Goal: Task Accomplishment & Management: Manage account settings

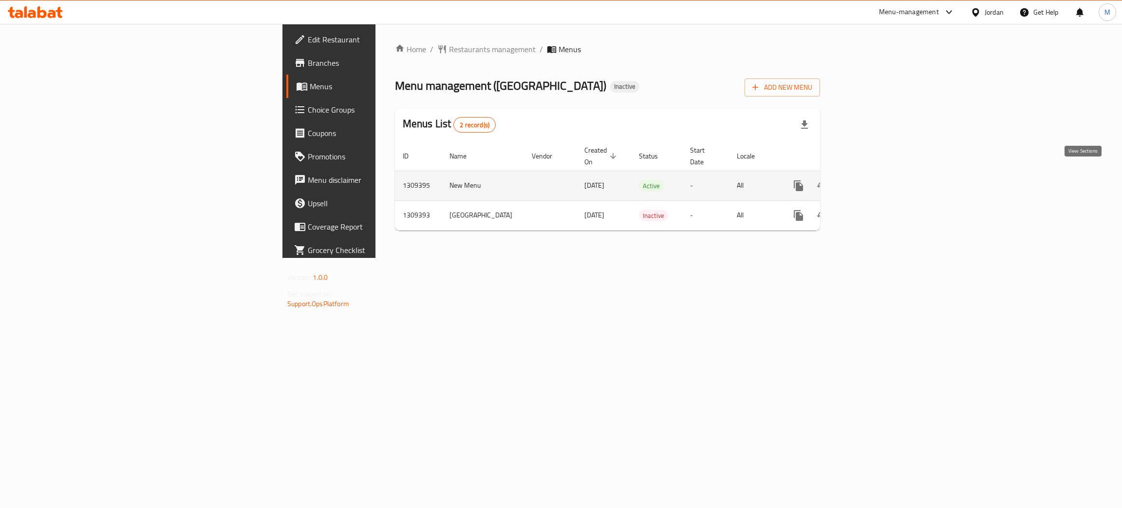
click at [874, 181] on icon "enhanced table" at bounding box center [869, 185] width 9 height 9
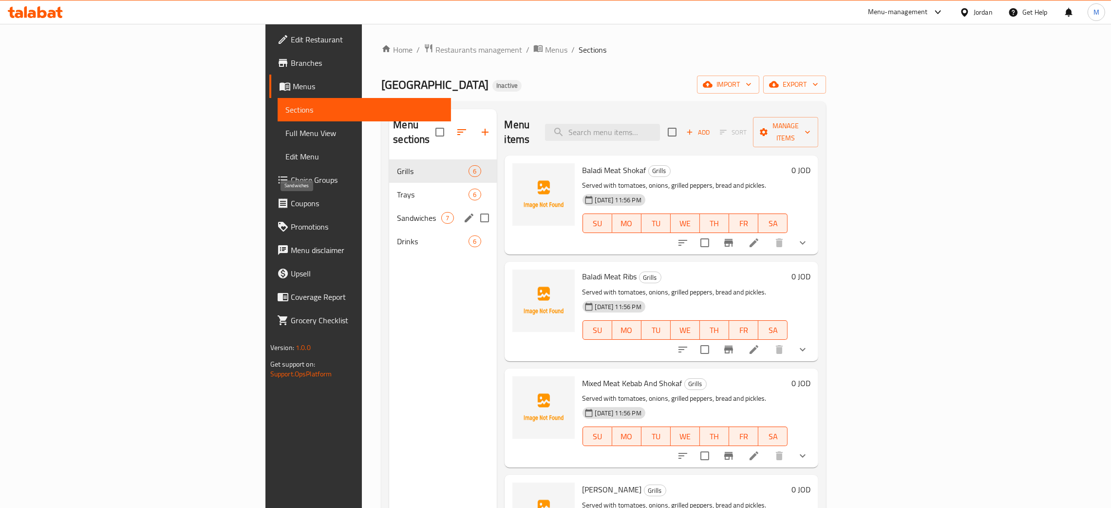
click at [397, 212] on span "Sandwiches" at bounding box center [419, 218] width 44 height 12
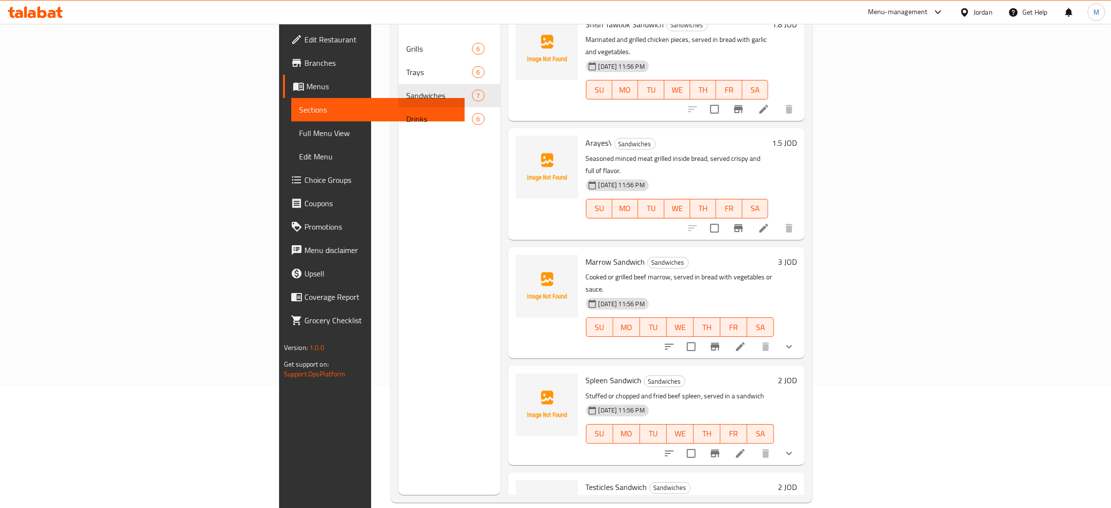
scroll to position [137, 0]
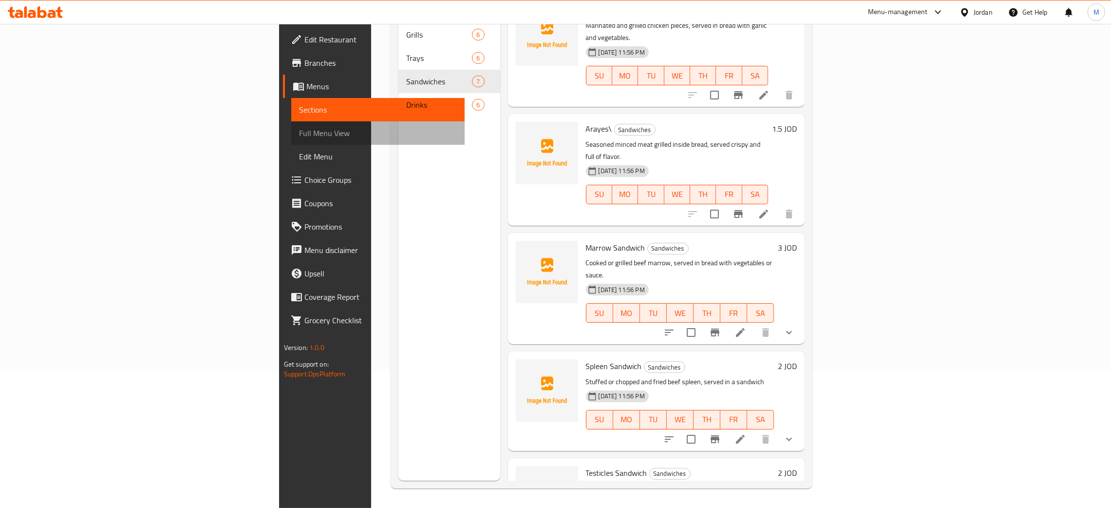
click at [299, 127] on span "Full Menu View" at bounding box center [378, 133] width 158 height 12
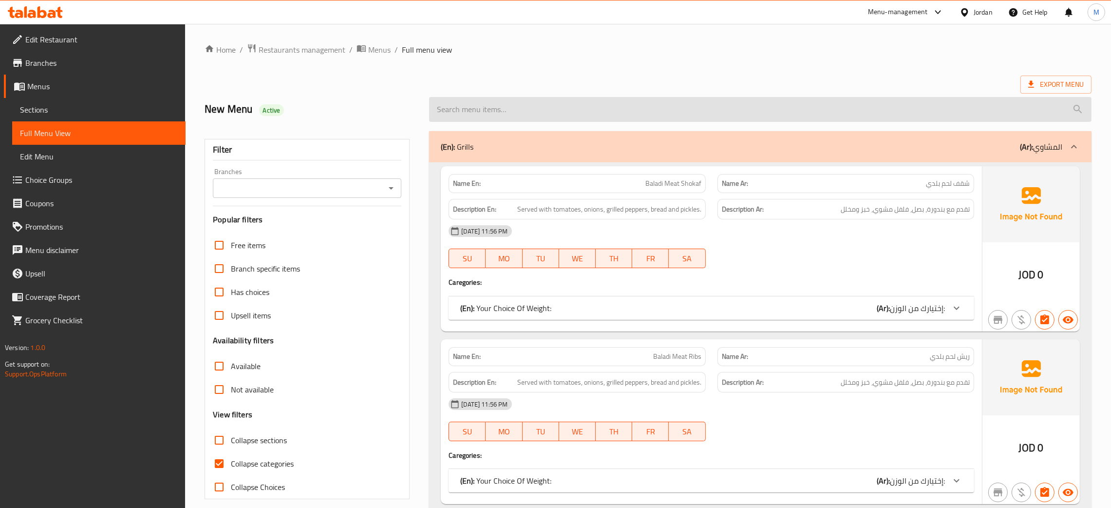
click at [460, 108] on input "search" at bounding box center [760, 109] width 663 height 25
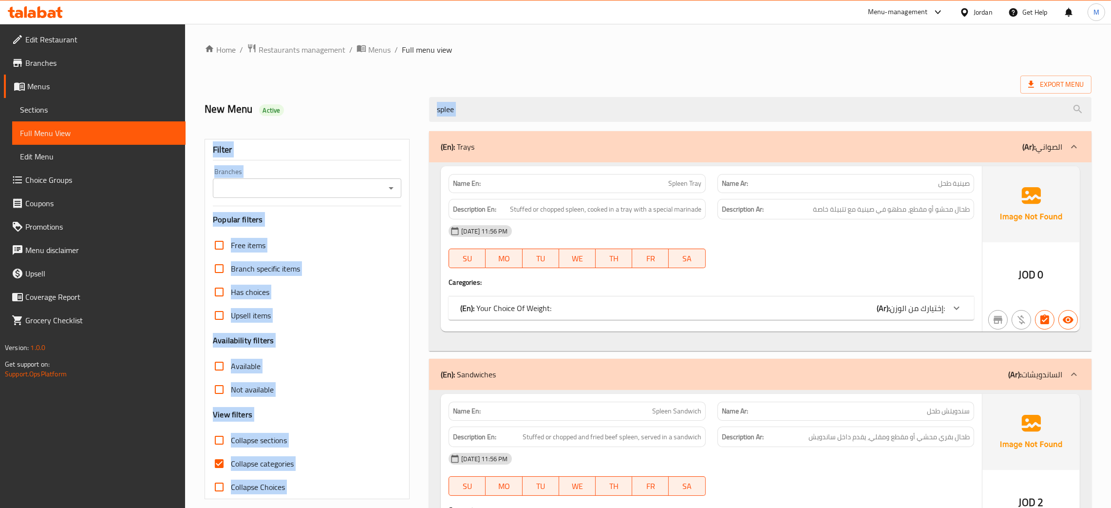
drag, startPoint x: 490, startPoint y: 127, endPoint x: 427, endPoint y: 100, distance: 68.3
click at [427, 100] on div "Home / Restaurants management / Menus / Full menu view Export Menu New Menu Act…" at bounding box center [648, 310] width 887 height 534
click at [466, 106] on input "splee" at bounding box center [760, 109] width 663 height 25
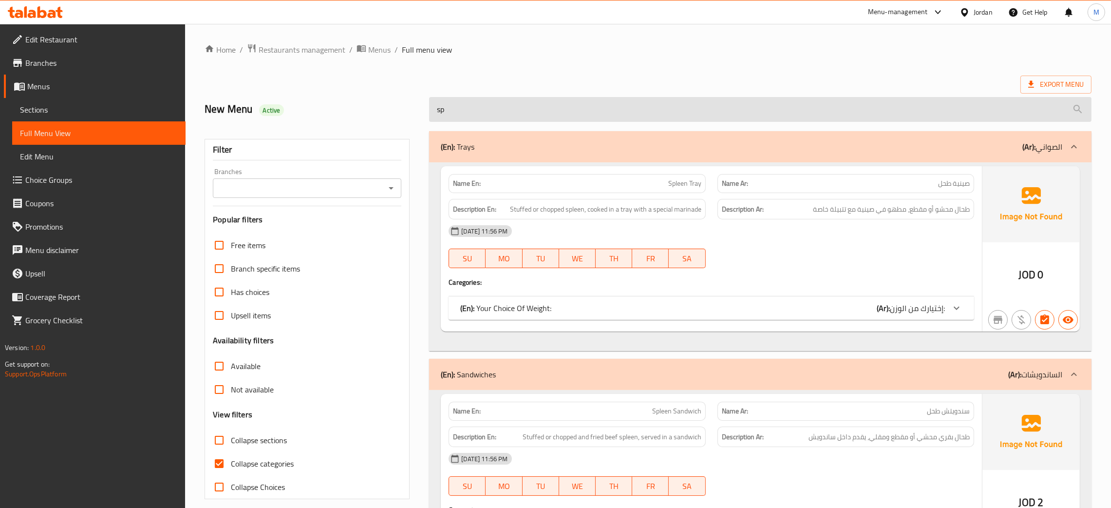
type input "s"
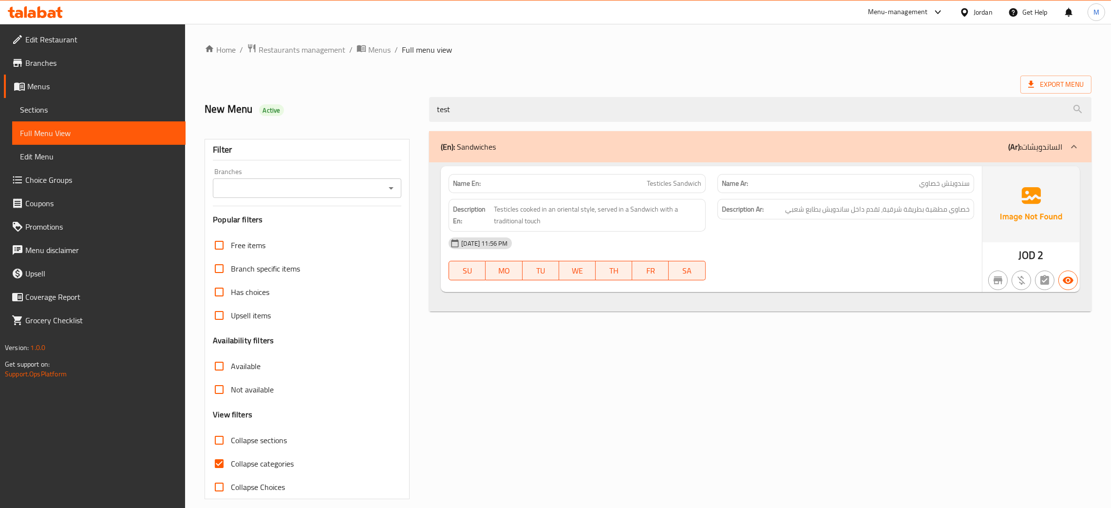
type input "test"
click at [44, 107] on span "Sections" at bounding box center [99, 110] width 158 height 12
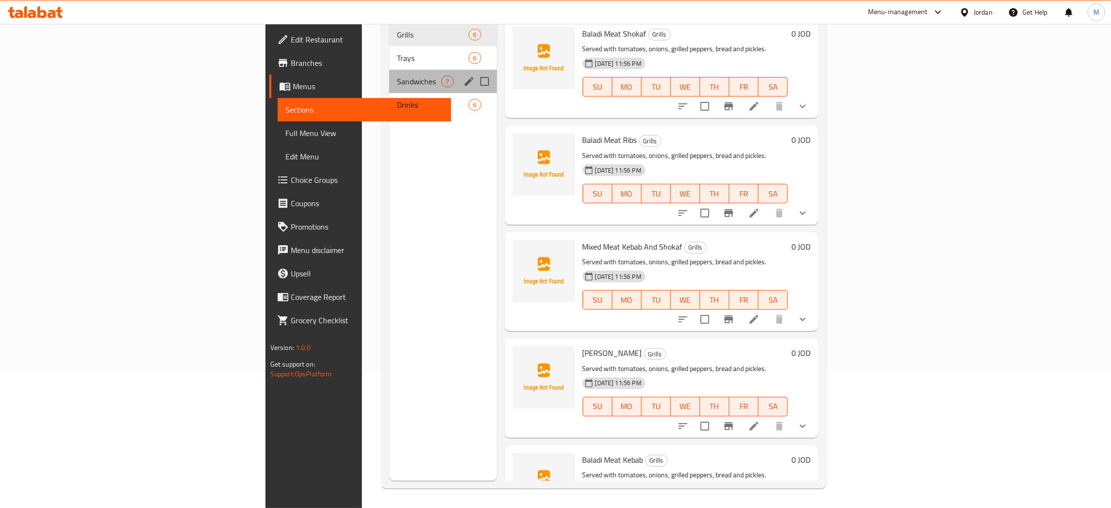
click at [389, 70] on div "Sandwiches 7" at bounding box center [442, 81] width 107 height 23
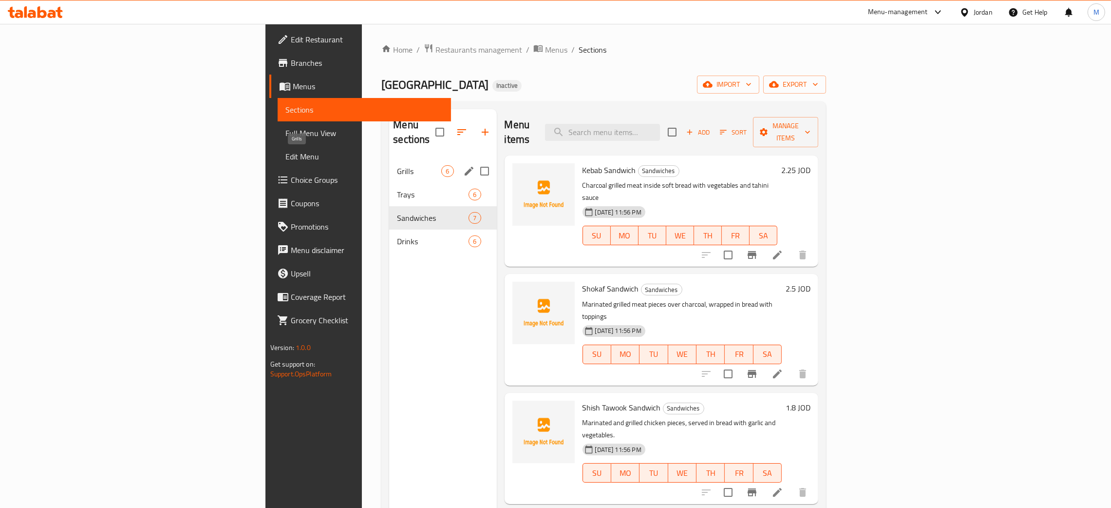
click at [397, 165] on span "Grills" at bounding box center [419, 171] width 44 height 12
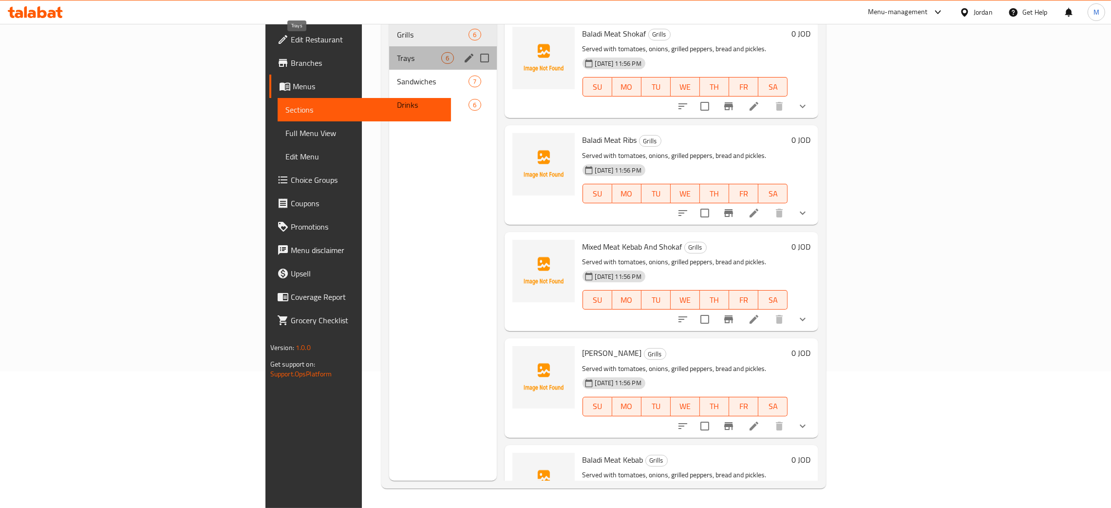
click at [397, 52] on span "Trays" at bounding box center [419, 58] width 44 height 12
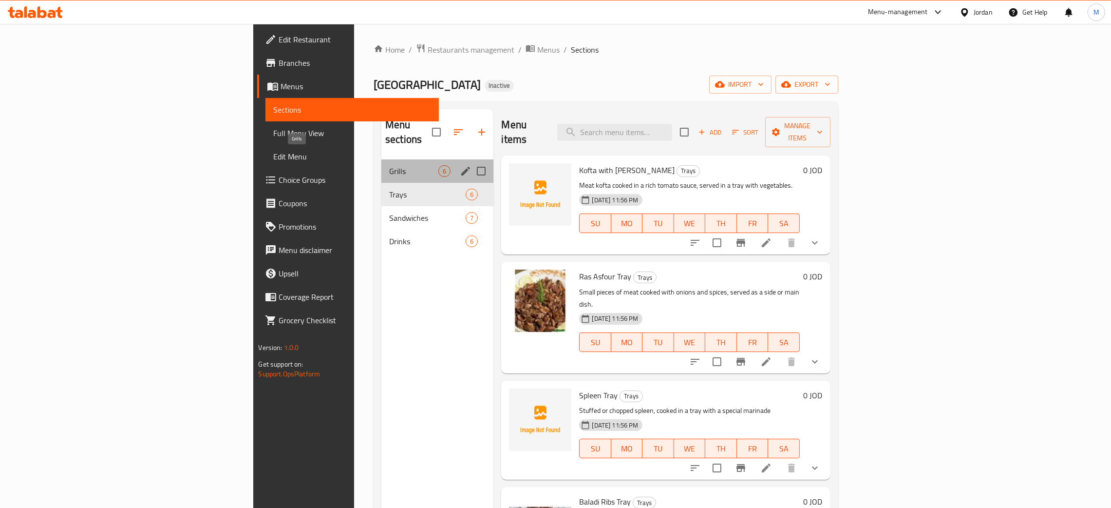
click at [389, 165] on span "Grills" at bounding box center [413, 171] width 49 height 12
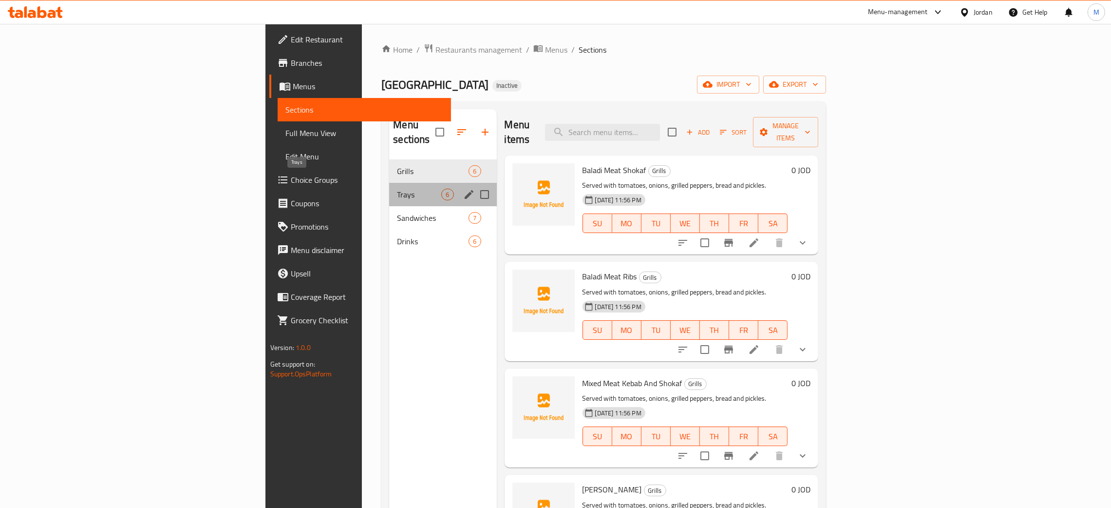
click at [397, 189] on span "Trays" at bounding box center [419, 195] width 44 height 12
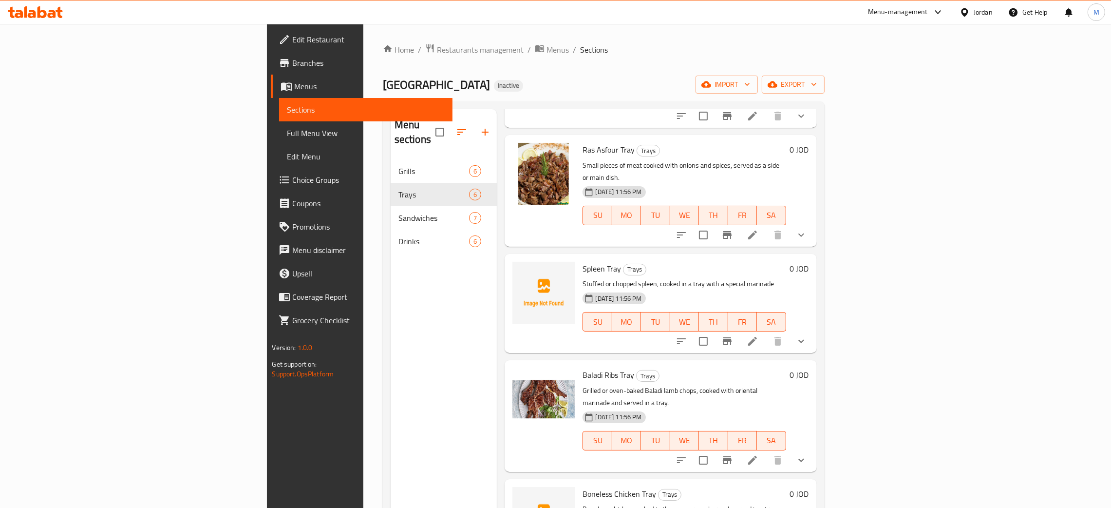
scroll to position [146, 0]
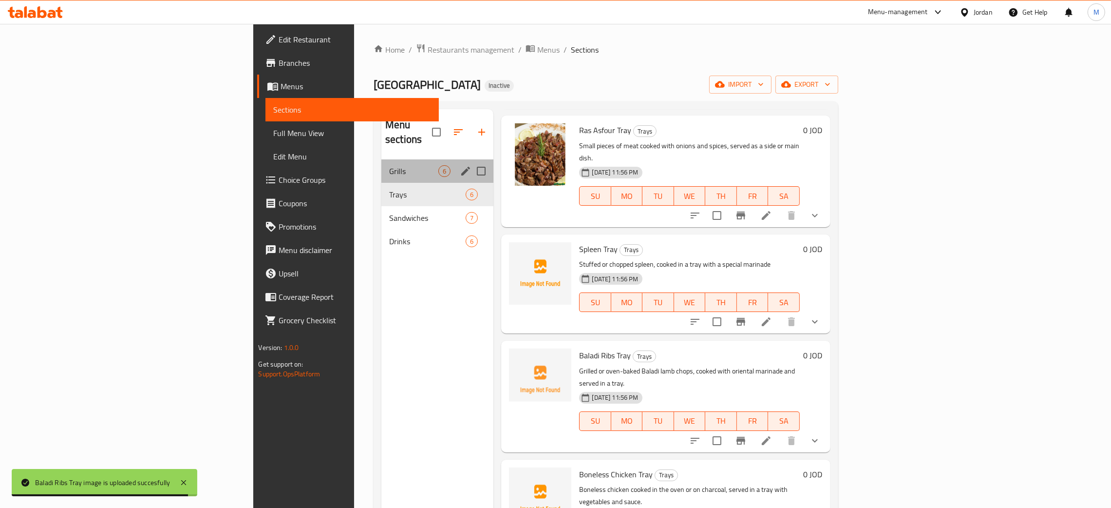
click at [381, 159] on div "Grills 6" at bounding box center [437, 170] width 112 height 23
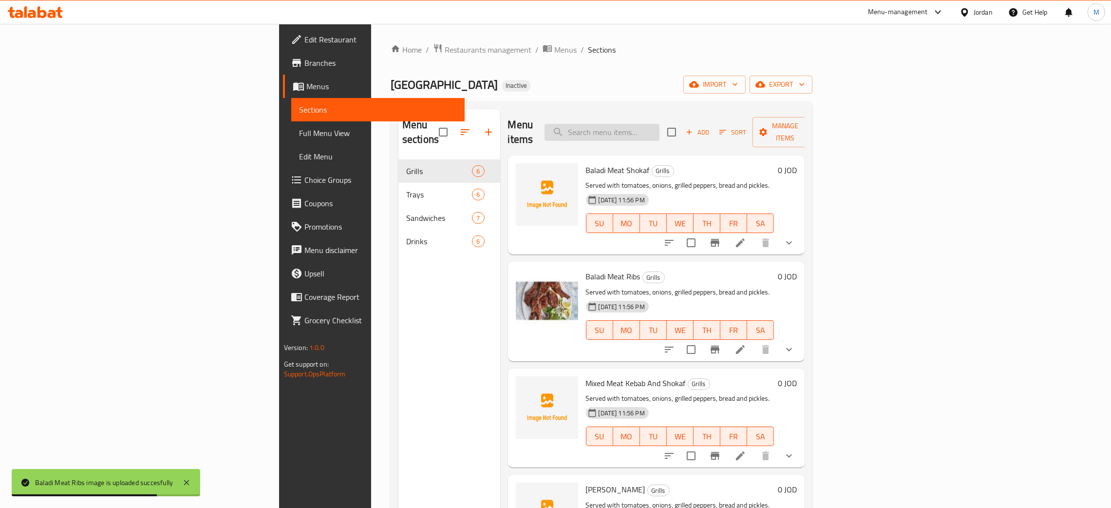
click at [660, 124] on input "search" at bounding box center [602, 132] width 115 height 17
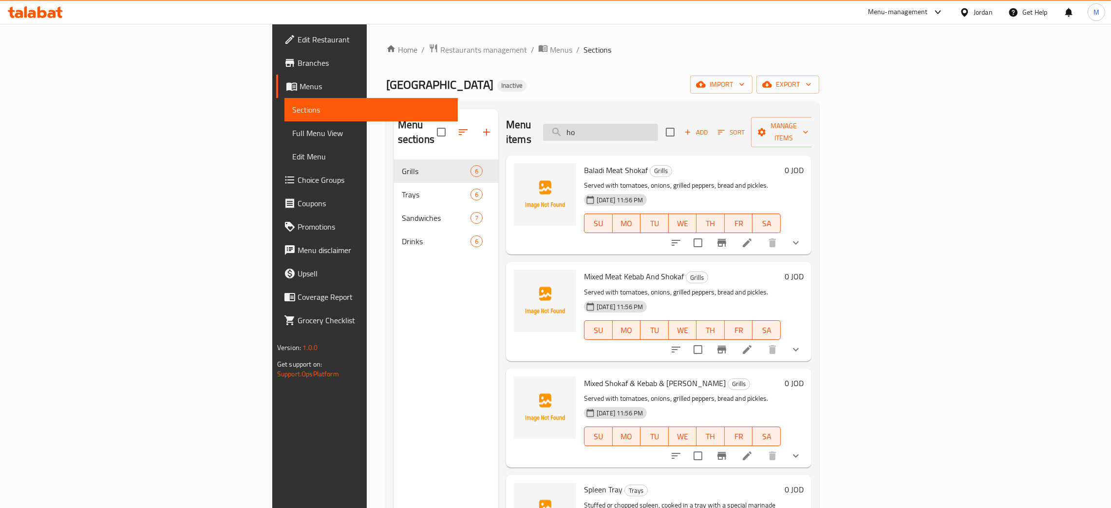
click at [658, 128] on input "ho" at bounding box center [600, 132] width 115 height 17
click at [658, 124] on input "ho" at bounding box center [600, 132] width 115 height 17
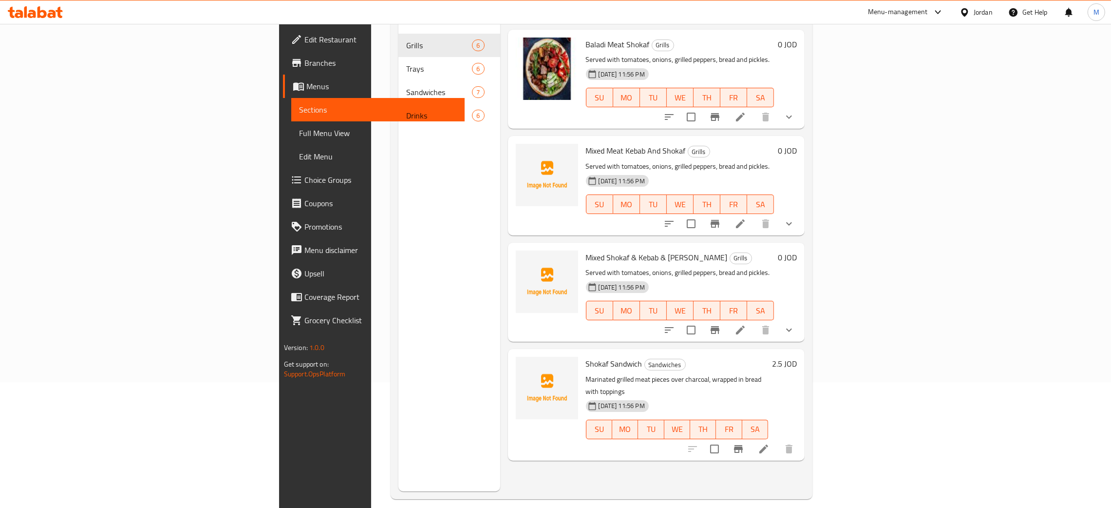
scroll to position [137, 0]
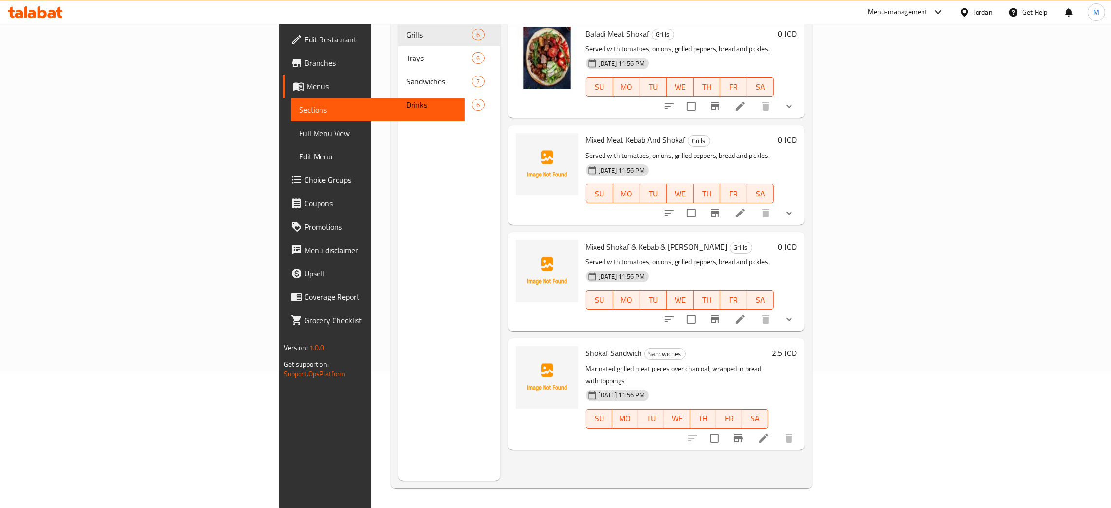
type input "hoka"
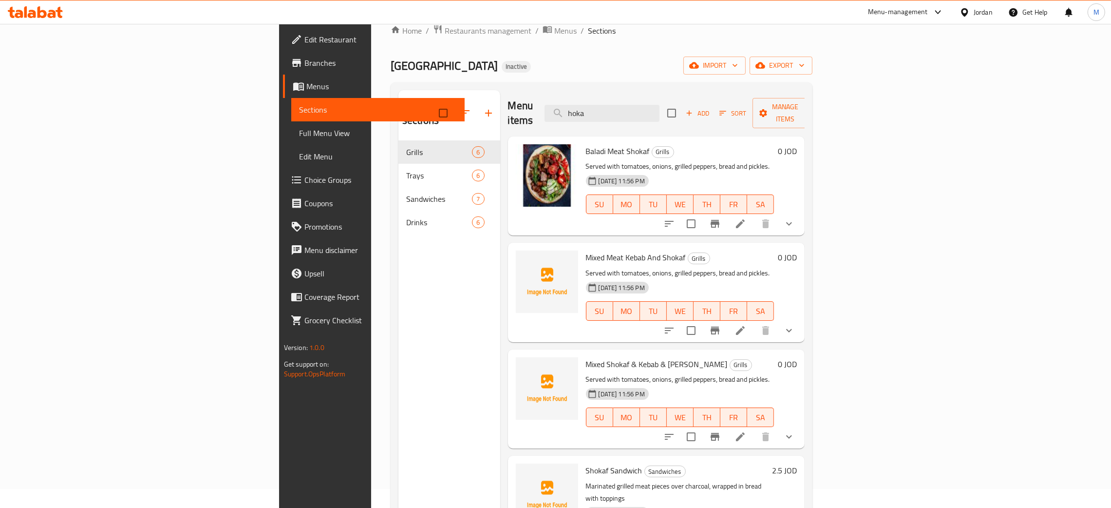
scroll to position [0, 0]
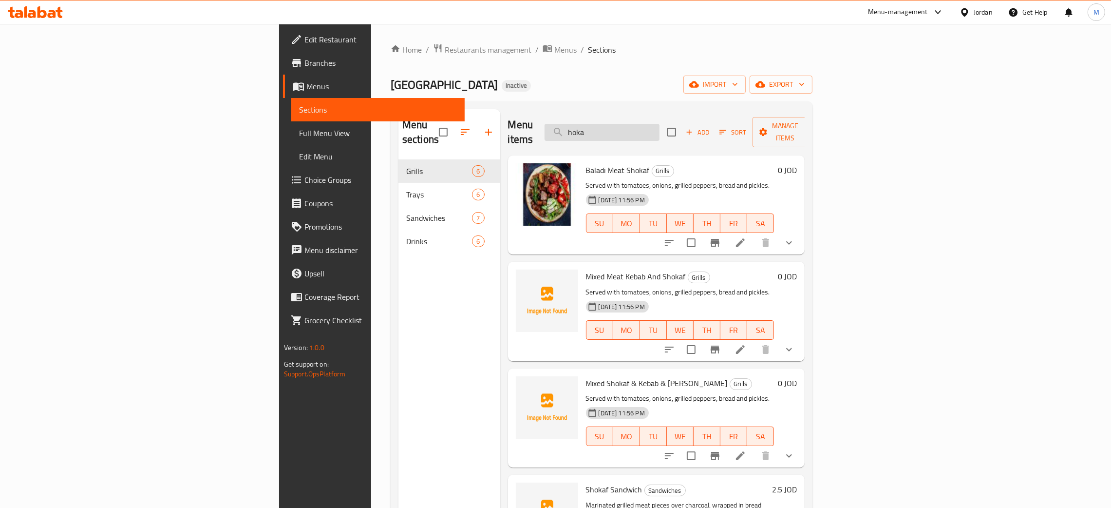
drag, startPoint x: 676, startPoint y: 129, endPoint x: 655, endPoint y: 128, distance: 20.5
click at [655, 128] on div "Menu items hoka Add Sort Manage items" at bounding box center [656, 132] width 297 height 46
drag, startPoint x: 730, startPoint y: 128, endPoint x: 631, endPoint y: 93, distance: 105.2
click at [625, 109] on div "Menu sections Grills 6 Trays 6 Sandwiches 7 Drinks 6 Menu items hoka Add Sort M…" at bounding box center [602, 362] width 422 height 523
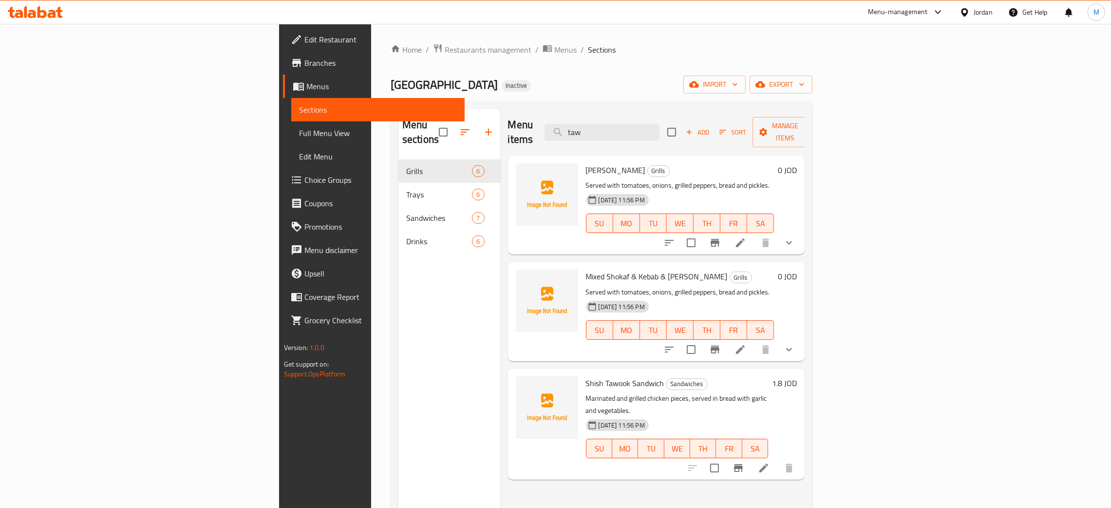
type input "taw"
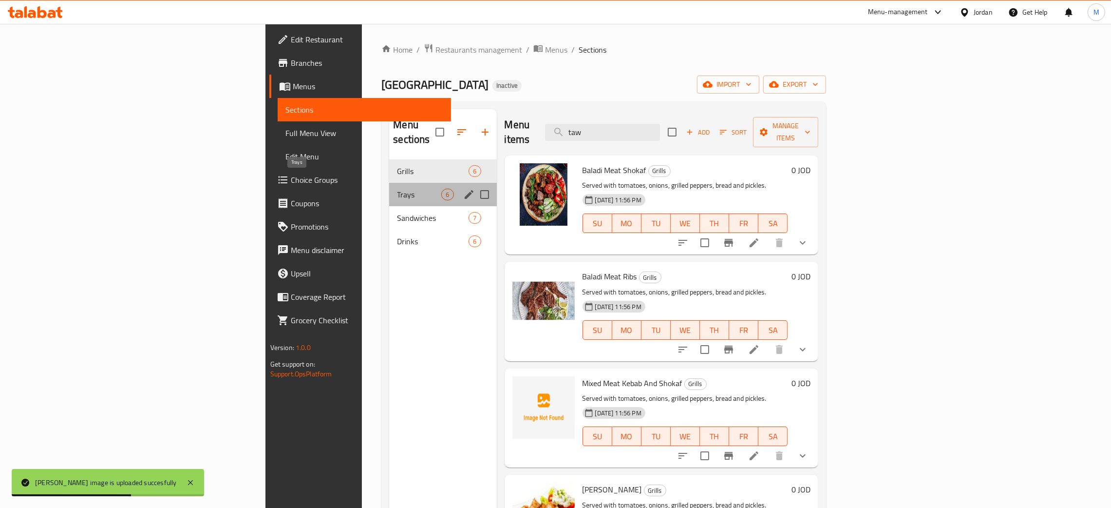
click at [397, 189] on span "Trays" at bounding box center [419, 195] width 44 height 12
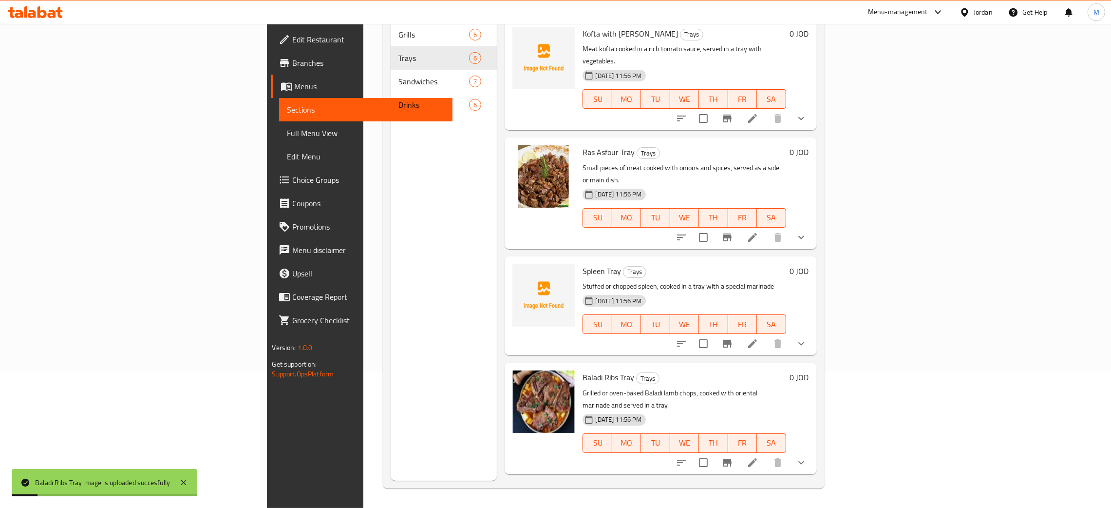
scroll to position [64, 0]
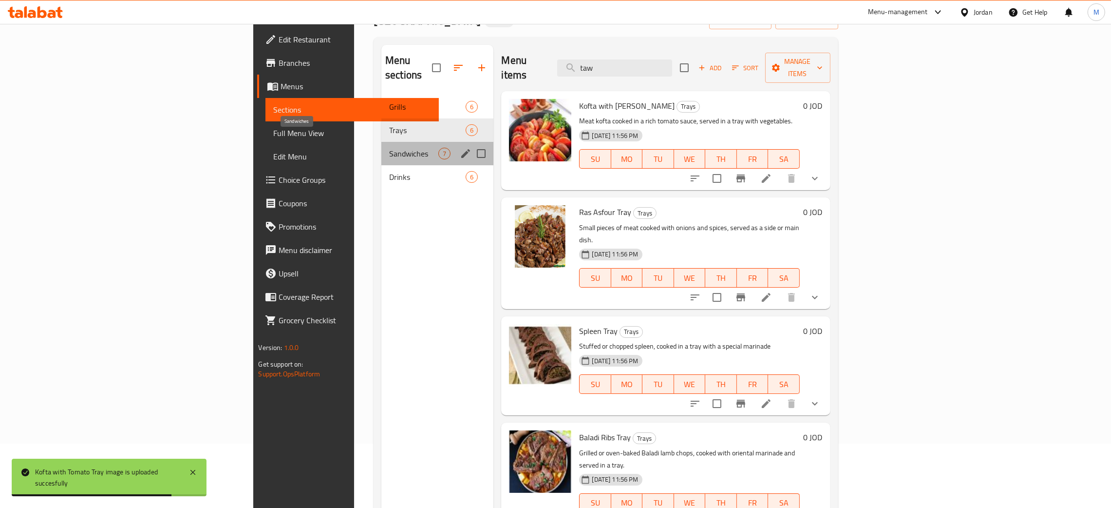
click at [389, 148] on span "Sandwiches" at bounding box center [413, 154] width 49 height 12
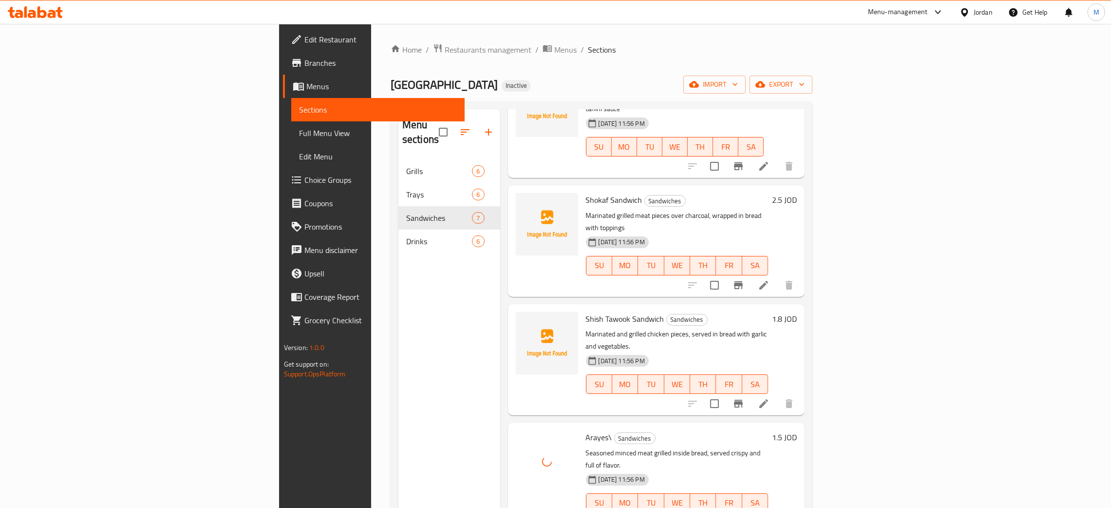
scroll to position [114, 0]
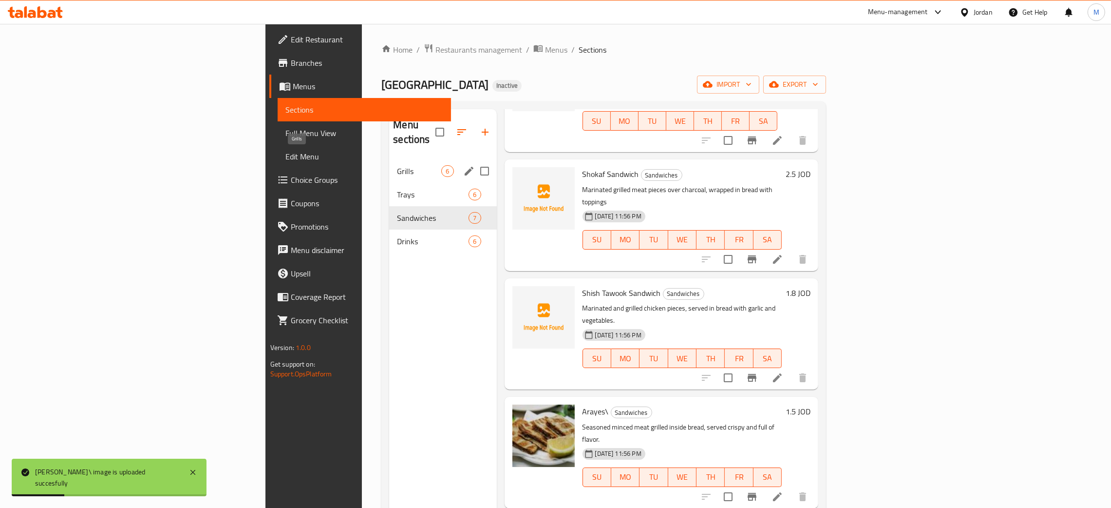
click at [397, 165] on span "Grills" at bounding box center [419, 171] width 44 height 12
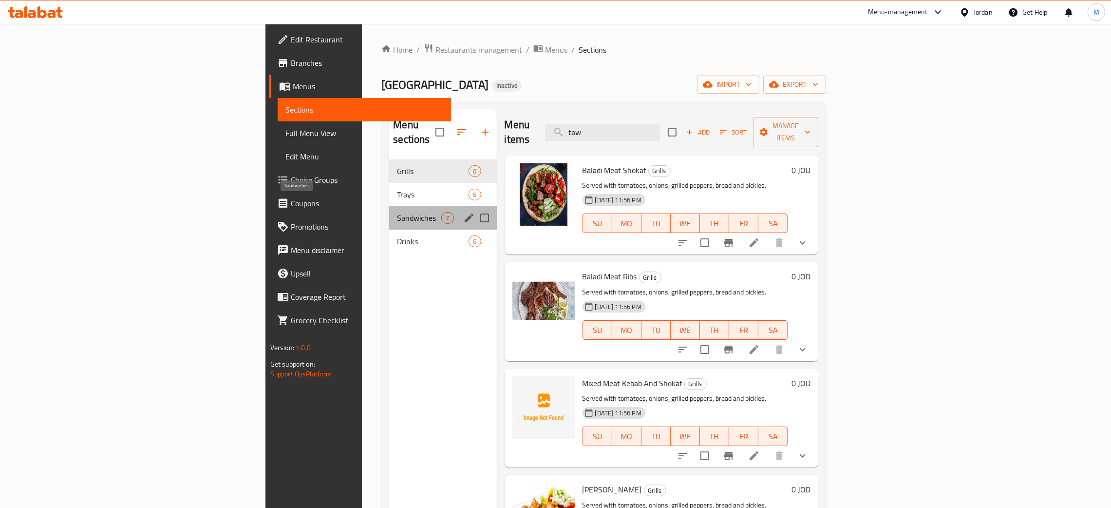
click at [397, 212] on span "Sandwiches" at bounding box center [419, 218] width 44 height 12
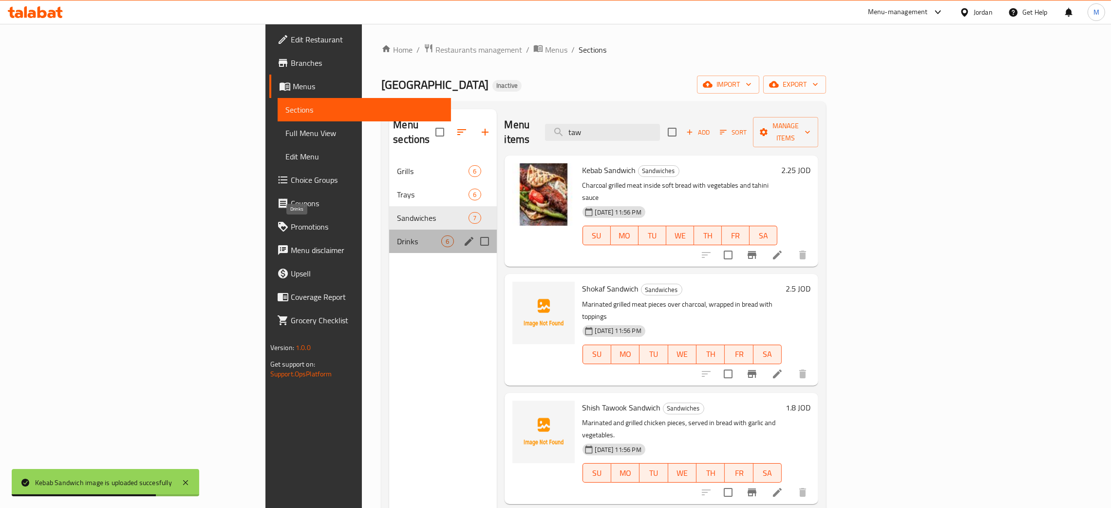
click at [397, 235] on span "Drinks" at bounding box center [419, 241] width 44 height 12
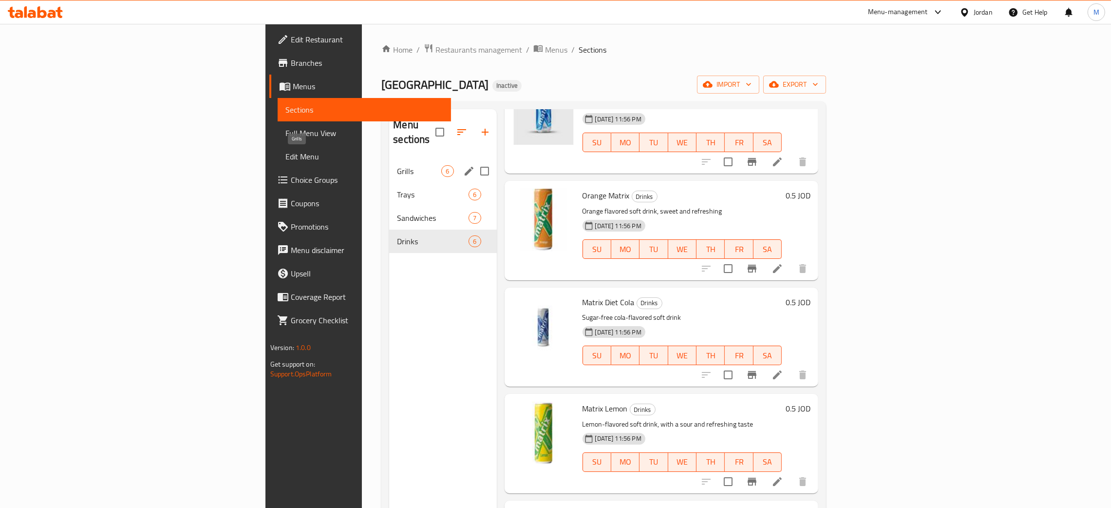
click at [397, 165] on span "Grills" at bounding box center [419, 171] width 44 height 12
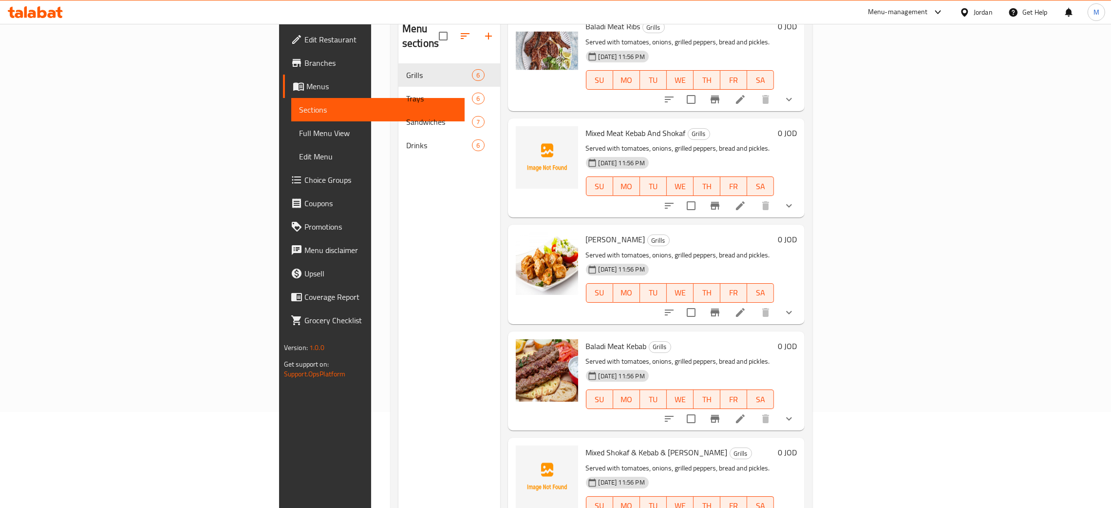
scroll to position [137, 0]
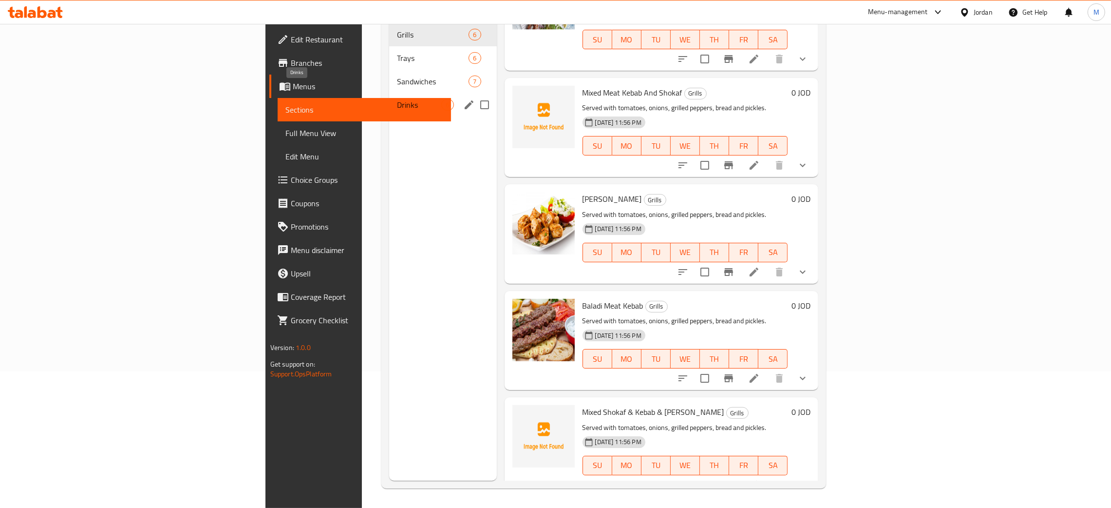
click at [397, 99] on span "Drinks" at bounding box center [419, 105] width 44 height 12
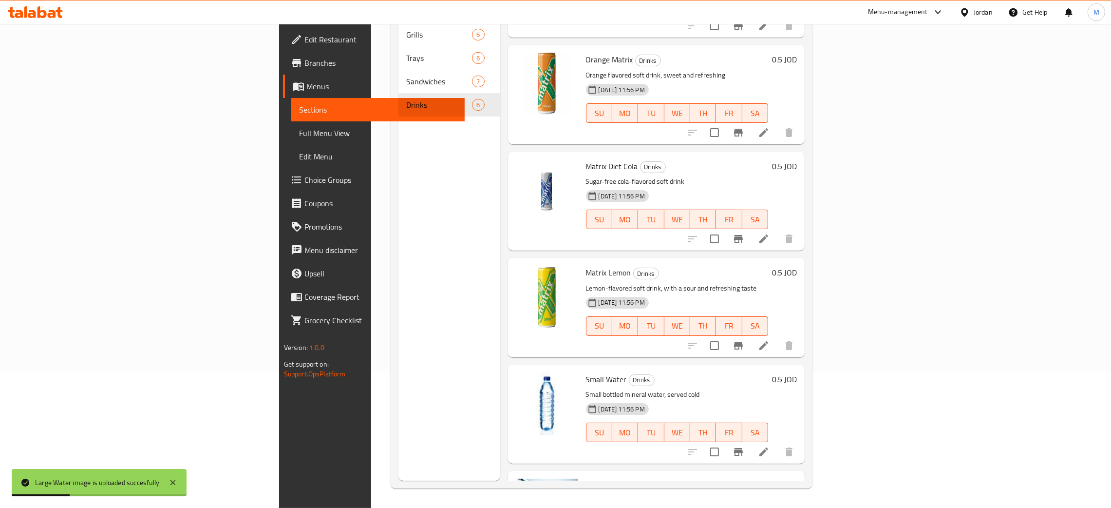
scroll to position [8, 0]
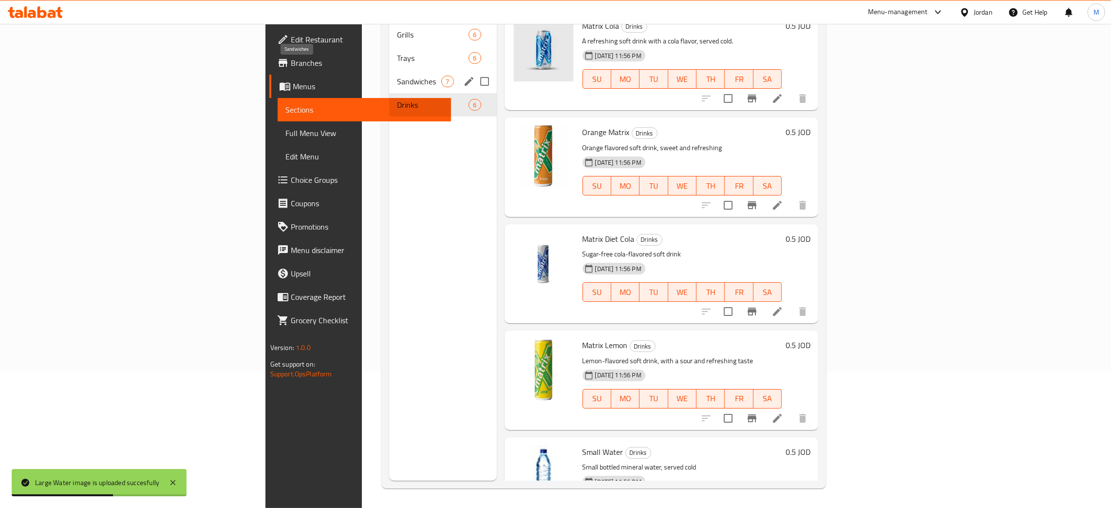
click at [397, 76] on span "Sandwiches" at bounding box center [419, 82] width 44 height 12
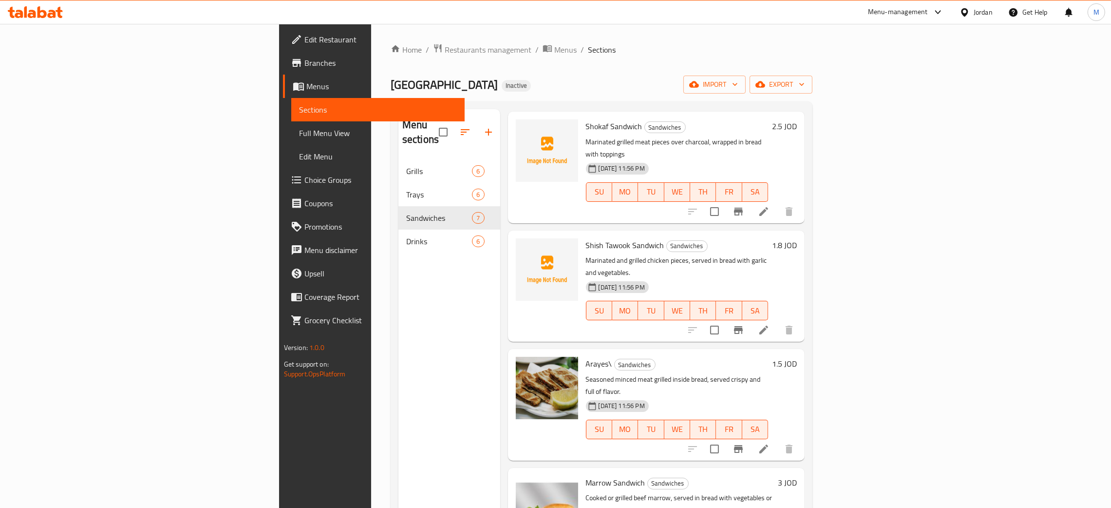
scroll to position [41, 0]
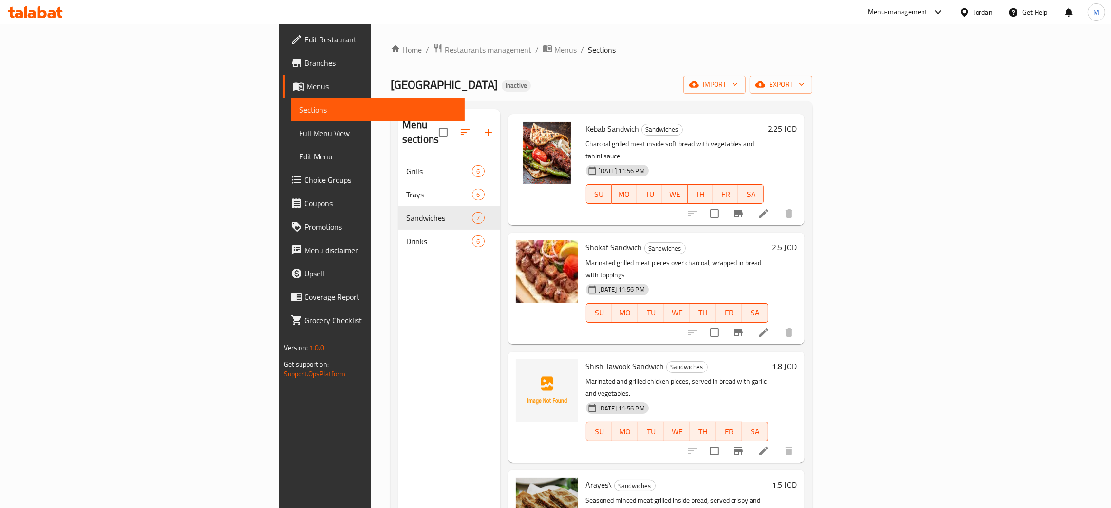
click at [299, 128] on span "Full Menu View" at bounding box center [378, 133] width 158 height 12
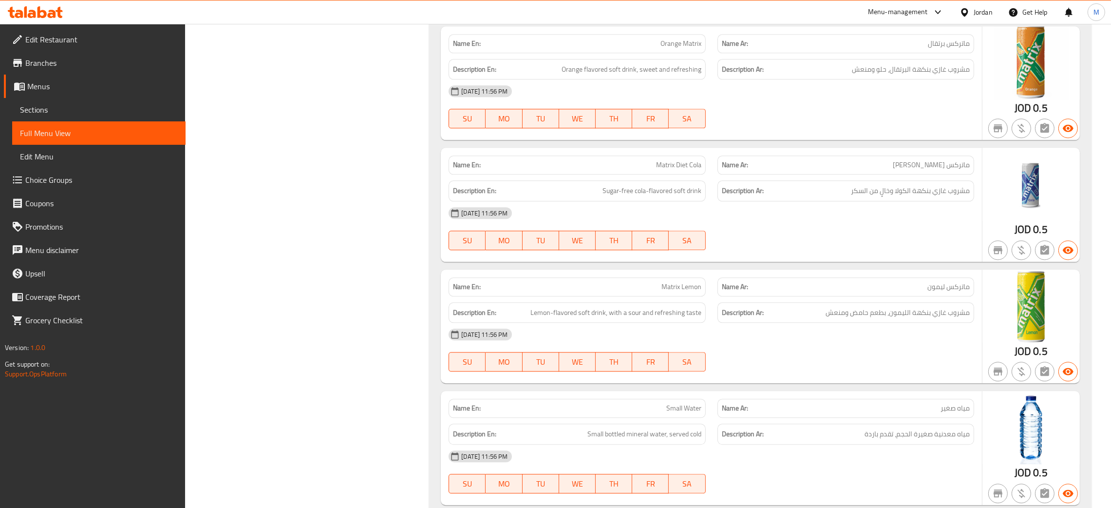
scroll to position [3322, 0]
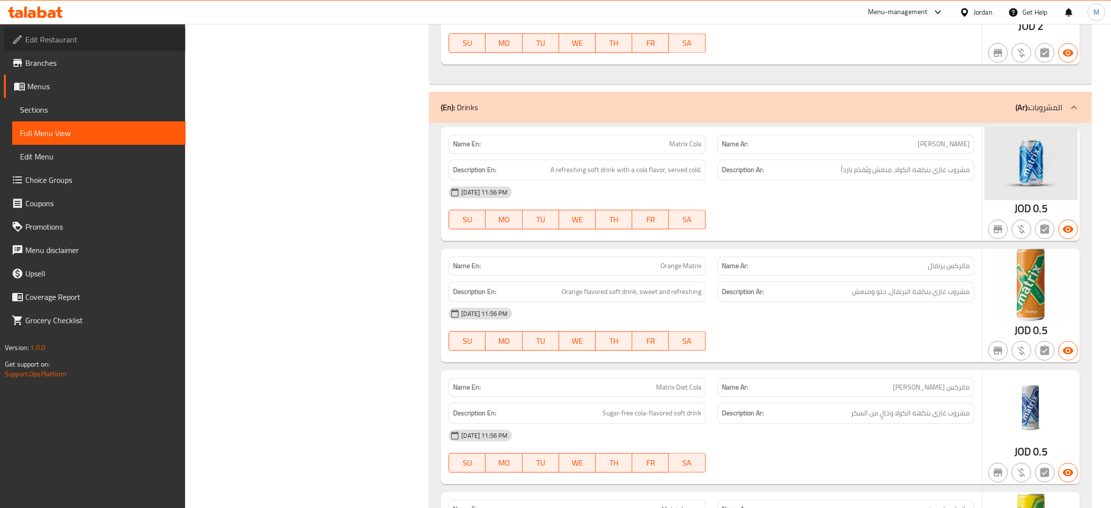
click at [86, 40] on span "Edit Restaurant" at bounding box center [101, 40] width 152 height 12
